Goal: Transaction & Acquisition: Purchase product/service

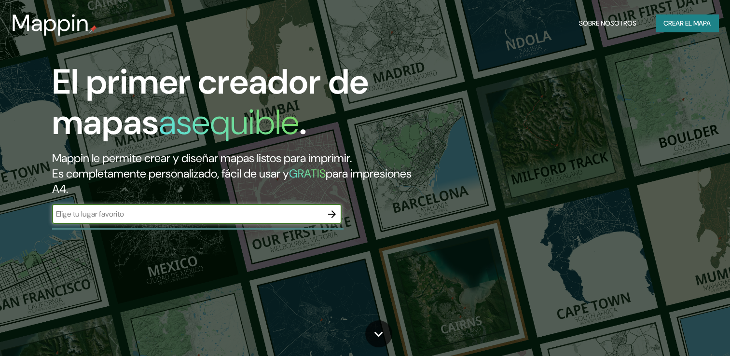
click at [296, 213] on input "text" at bounding box center [187, 213] width 270 height 11
type input "africa"
click at [335, 220] on button "button" at bounding box center [331, 214] width 19 height 19
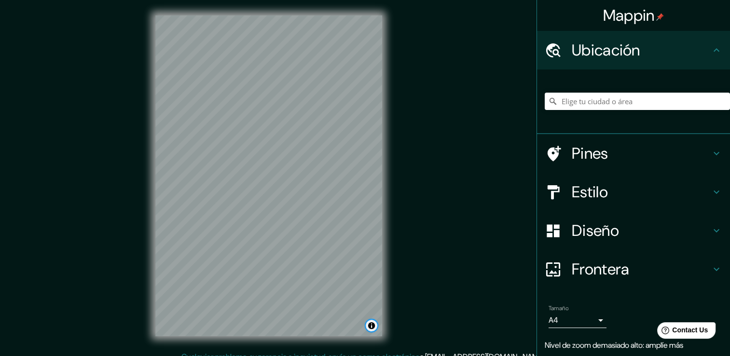
click at [374, 325] on button "Alternar atribución" at bounding box center [372, 326] width 12 height 12
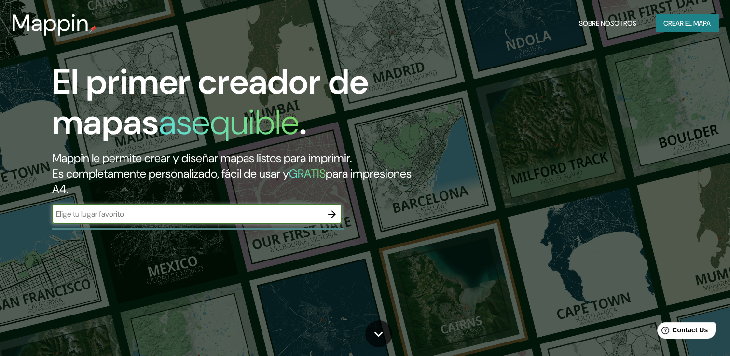
click at [139, 217] on input "text" at bounding box center [187, 213] width 270 height 11
type input "africa"
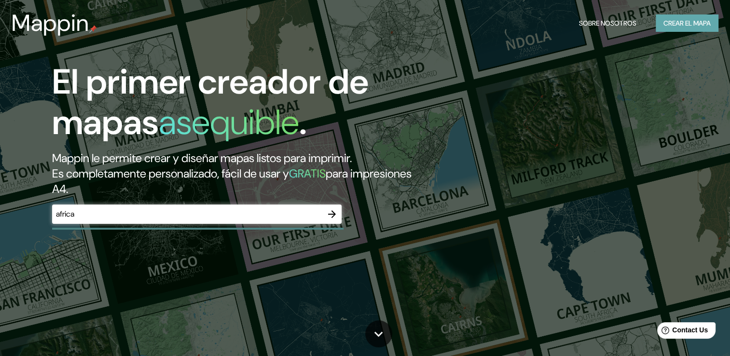
click at [706, 22] on font "Crear el mapa" at bounding box center [687, 23] width 47 height 12
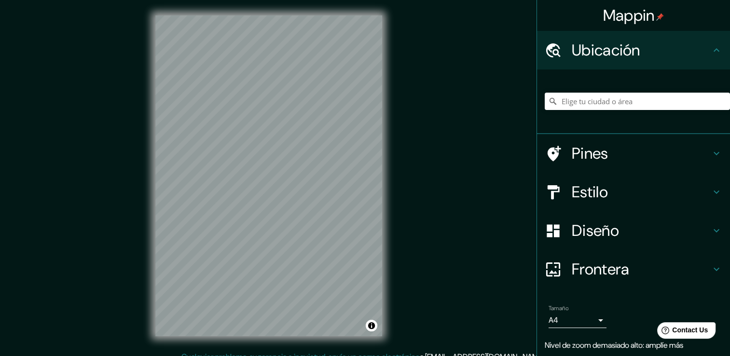
click at [618, 156] on h4 "Pines" at bounding box center [641, 153] width 139 height 19
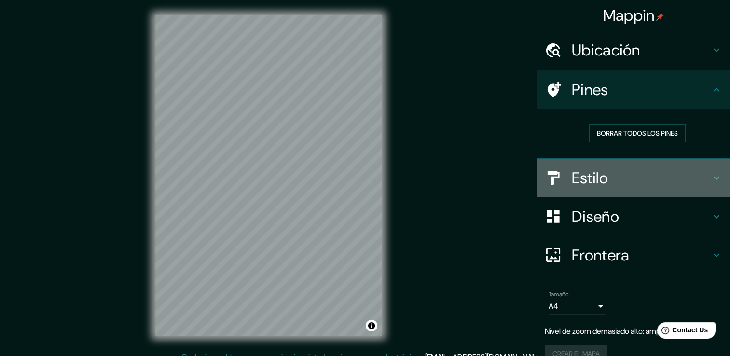
click at [609, 179] on h4 "Estilo" at bounding box center [641, 177] width 139 height 19
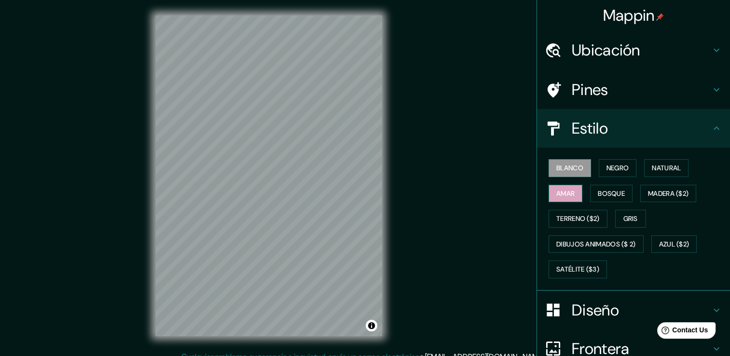
click at [563, 191] on font "Amar" at bounding box center [565, 194] width 18 height 12
click at [601, 194] on font "Bosque" at bounding box center [611, 194] width 27 height 12
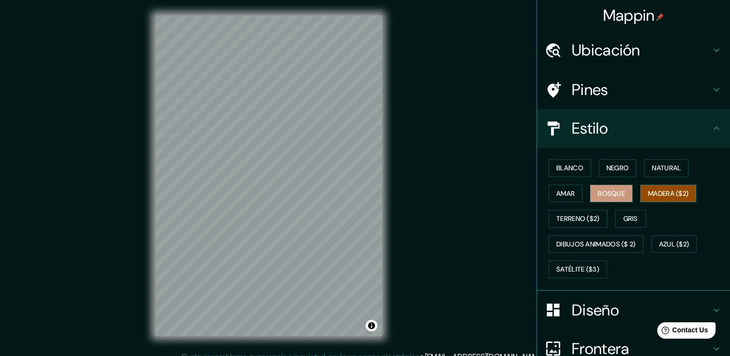
click at [658, 189] on font "Madera ($2)" at bounding box center [668, 194] width 41 height 12
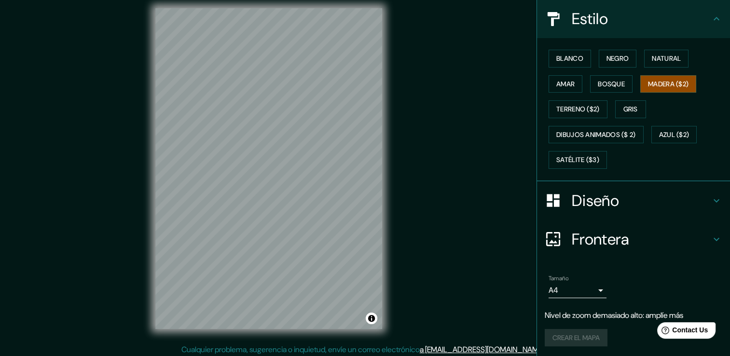
scroll to position [11, 0]
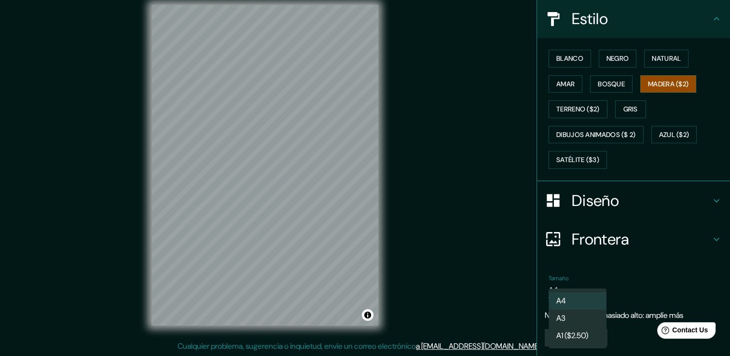
click at [596, 289] on body "Mappin Ubicación Pines Estilo Blanco Negro Natural [PERSON_NAME] ($2) Terreno (…" at bounding box center [365, 167] width 730 height 356
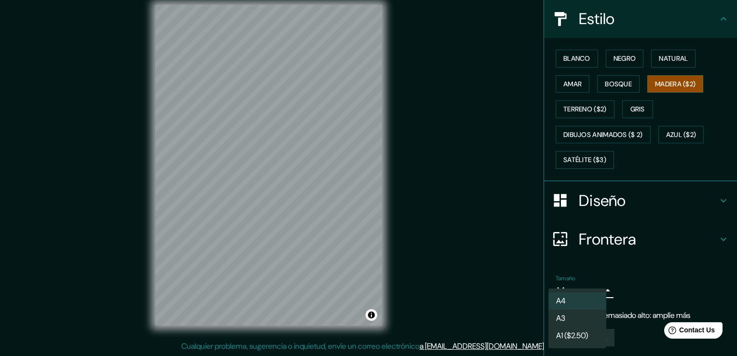
click at [589, 314] on li "A3" at bounding box center [578, 318] width 58 height 17
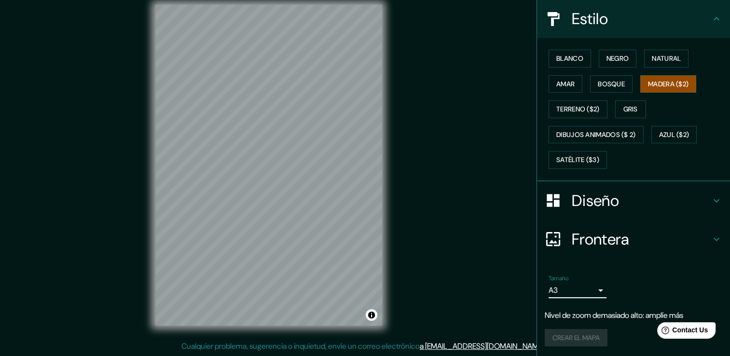
click at [613, 203] on h4 "Diseño" at bounding box center [641, 200] width 139 height 19
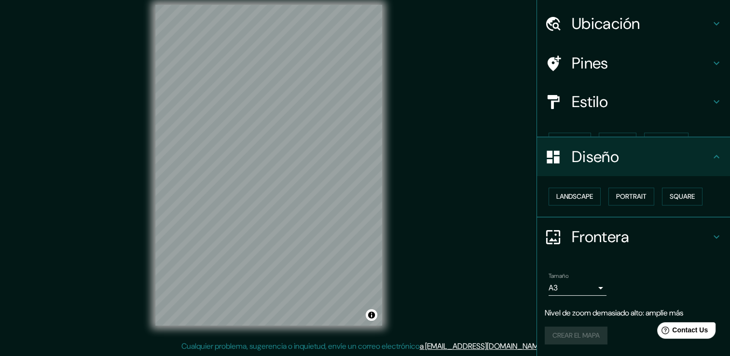
scroll to position [9, 0]
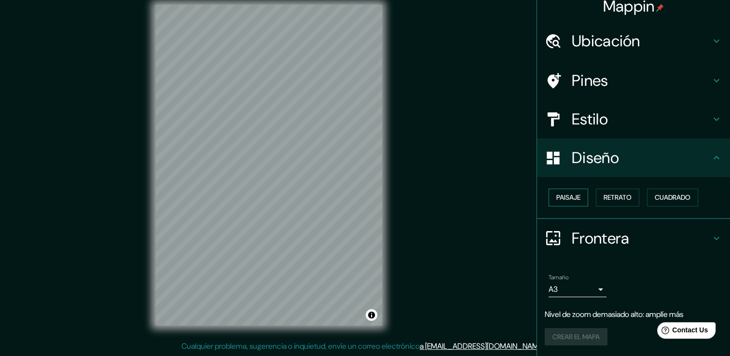
click at [573, 203] on button "Paisaje" at bounding box center [569, 198] width 40 height 18
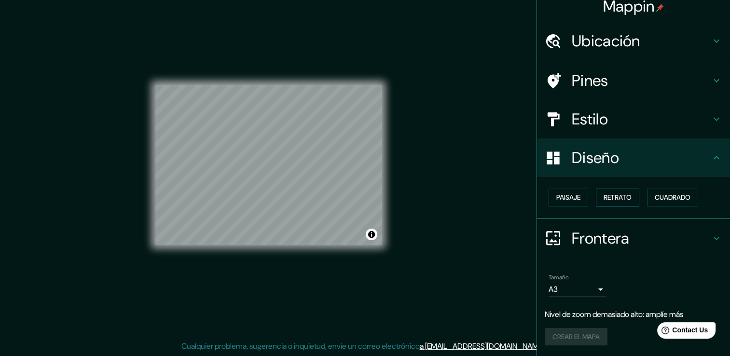
click at [604, 198] on font "Retrato" at bounding box center [618, 198] width 28 height 12
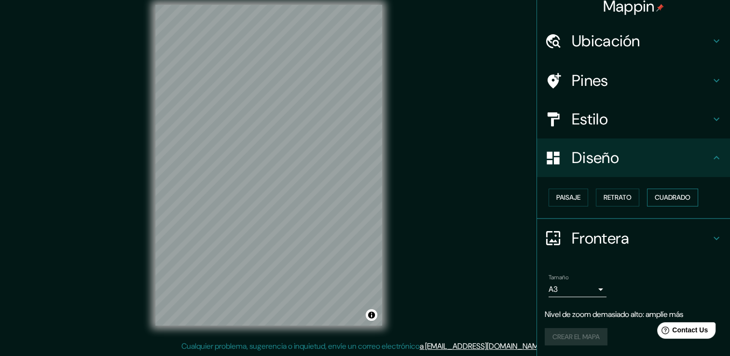
click at [658, 197] on font "Cuadrado" at bounding box center [673, 198] width 36 height 12
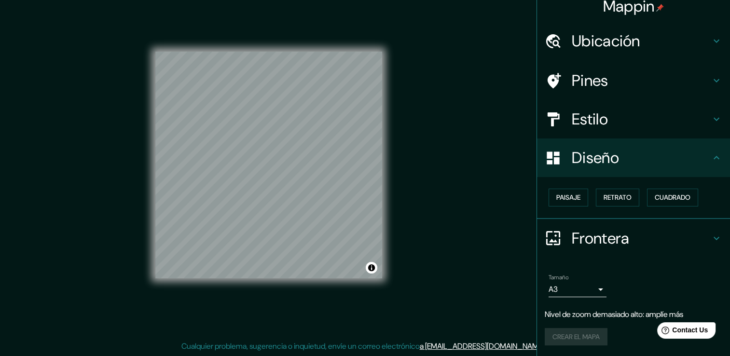
click at [592, 291] on body "Mappin Ubicación Pines Estilo Diseño Paisaje Retrato Cuadrado Frontera Elige un…" at bounding box center [365, 167] width 730 height 356
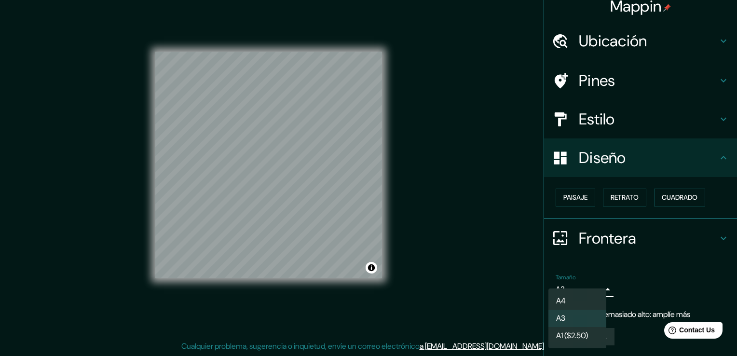
click at [581, 302] on li "A4" at bounding box center [578, 300] width 58 height 17
type input "single"
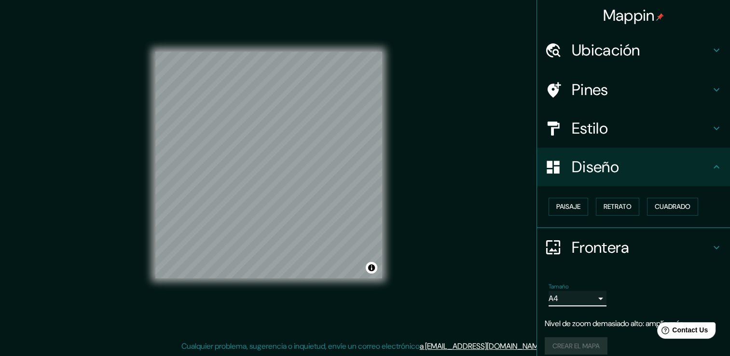
scroll to position [0, 0]
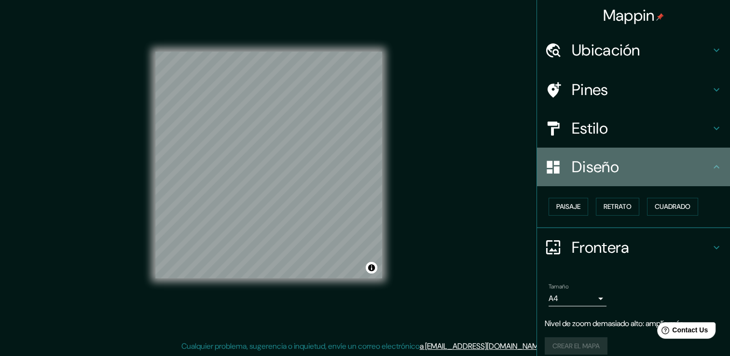
click at [647, 169] on h4 "Diseño" at bounding box center [641, 166] width 139 height 19
click at [711, 165] on icon at bounding box center [717, 167] width 12 height 12
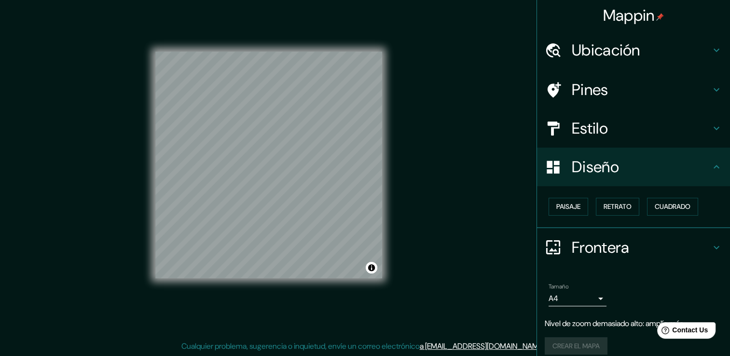
click at [711, 167] on icon at bounding box center [717, 167] width 12 height 12
click at [711, 252] on icon at bounding box center [717, 248] width 12 height 12
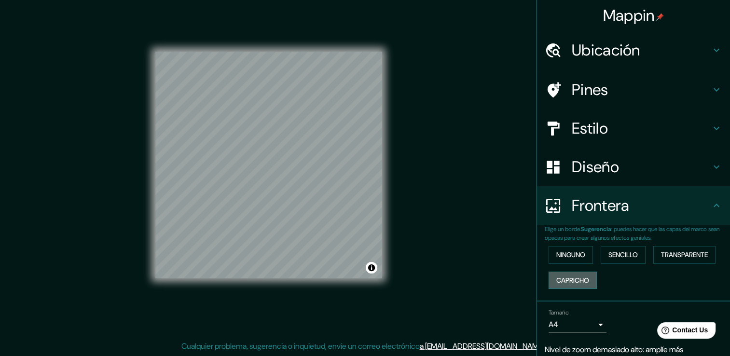
click at [586, 280] on button "Capricho" at bounding box center [573, 281] width 48 height 18
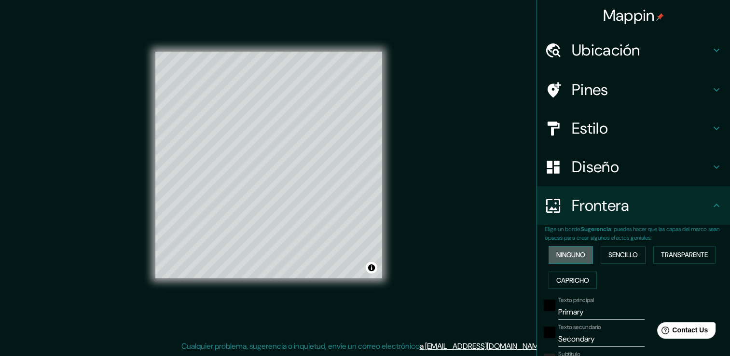
click at [574, 254] on font "Ninguno" at bounding box center [570, 255] width 29 height 12
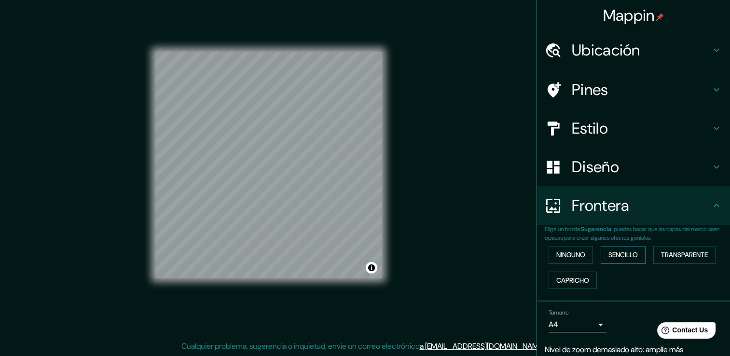
click at [622, 253] on font "Sencillo" at bounding box center [623, 255] width 29 height 12
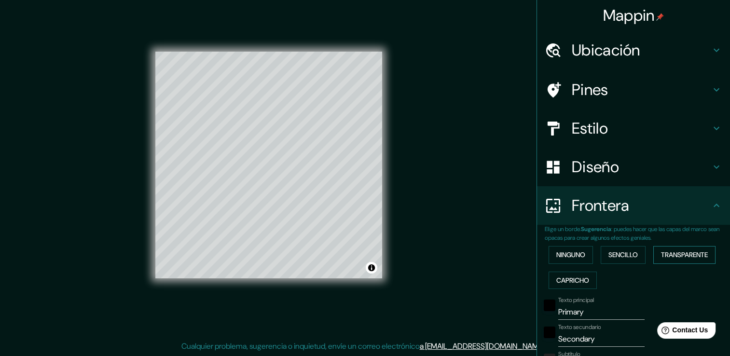
click at [670, 251] on font "Transparente" at bounding box center [684, 255] width 47 height 12
click at [566, 259] on font "Ninguno" at bounding box center [570, 255] width 29 height 12
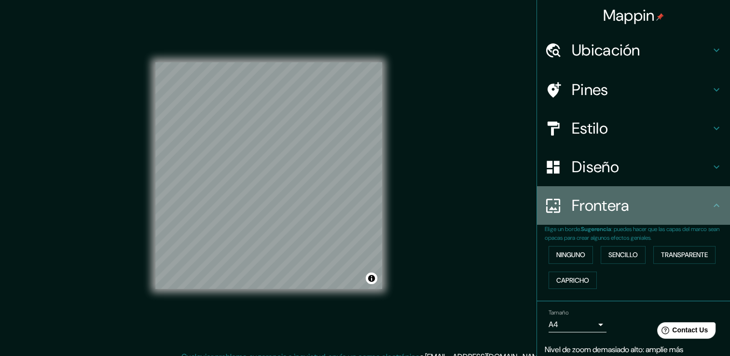
click at [701, 209] on h4 "Frontera" at bounding box center [641, 205] width 139 height 19
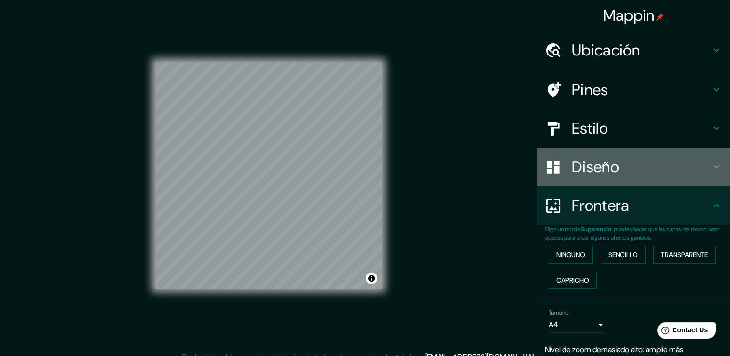
click at [621, 159] on h4 "Diseño" at bounding box center [641, 166] width 139 height 19
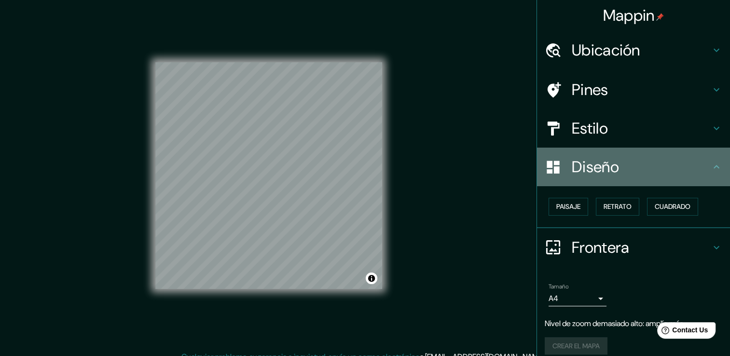
click at [621, 159] on h4 "Diseño" at bounding box center [641, 166] width 139 height 19
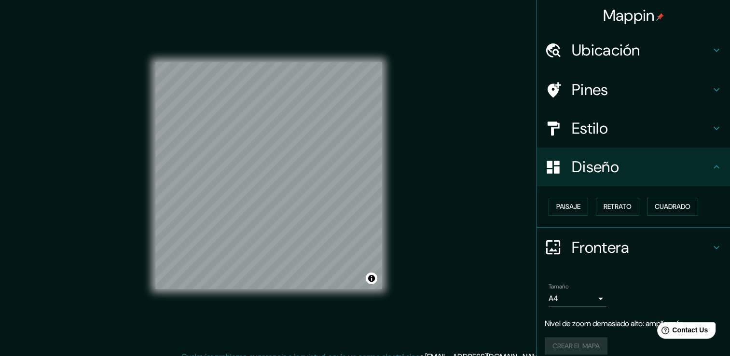
click at [612, 133] on h4 "Estilo" at bounding box center [641, 128] width 139 height 19
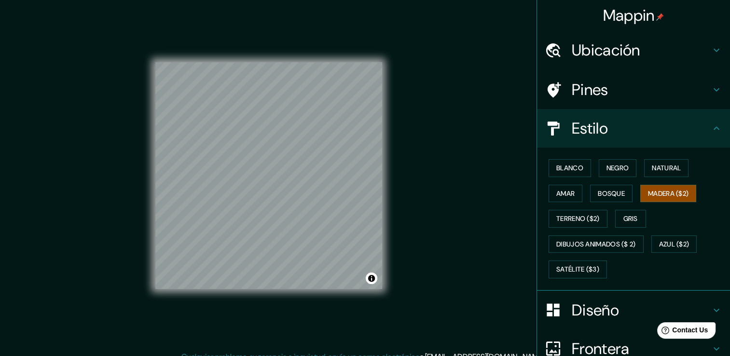
click at [612, 133] on h4 "Estilo" at bounding box center [641, 128] width 139 height 19
click at [620, 53] on h4 "Ubicación" at bounding box center [641, 50] width 139 height 19
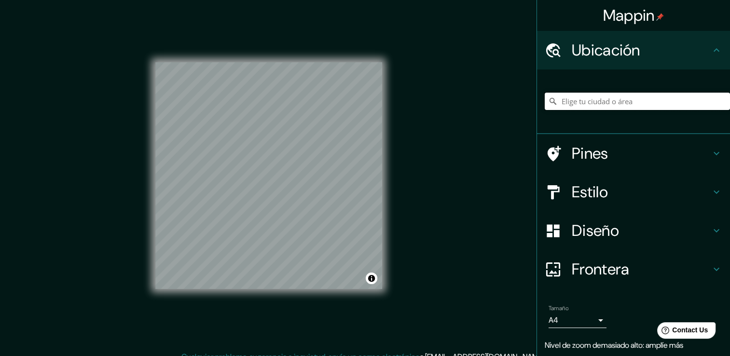
click at [599, 100] on input "Elige tu ciudad o área" at bounding box center [637, 101] width 185 height 17
type input "[GEOGRAPHIC_DATA], [GEOGRAPHIC_DATA]"
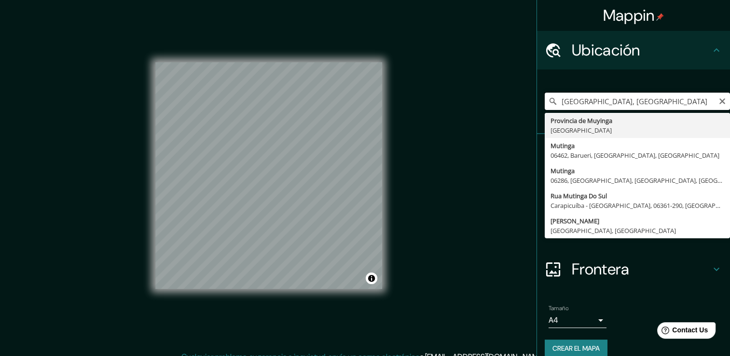
click at [648, 99] on input "[GEOGRAPHIC_DATA], [GEOGRAPHIC_DATA]" at bounding box center [637, 101] width 185 height 17
drag, startPoint x: 665, startPoint y: 99, endPoint x: 501, endPoint y: 114, distance: 164.8
click at [501, 114] on div "Mappin Ubicación [GEOGRAPHIC_DATA], [GEOGRAPHIC_DATA] [GEOGRAPHIC_DATA] [GEOGRA…" at bounding box center [365, 183] width 730 height 367
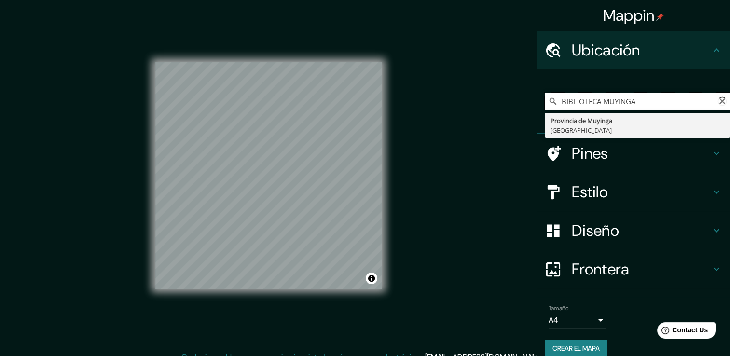
type input "[GEOGRAPHIC_DATA], [GEOGRAPHIC_DATA]"
